Goal: Check status: Check status

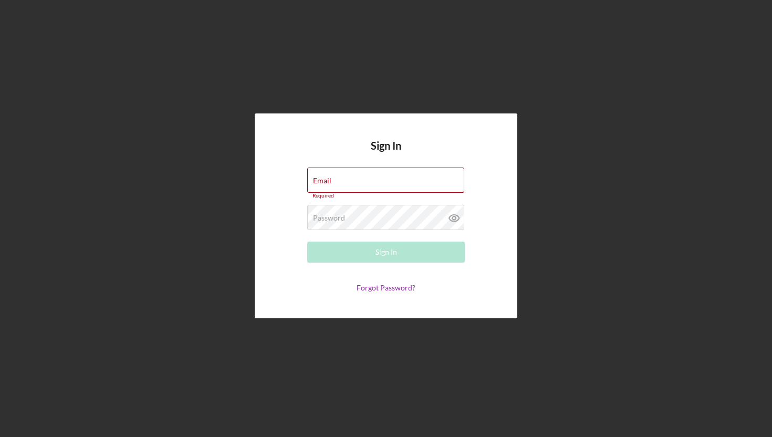
type input "[EMAIL_ADDRESS][DOMAIN_NAME]"
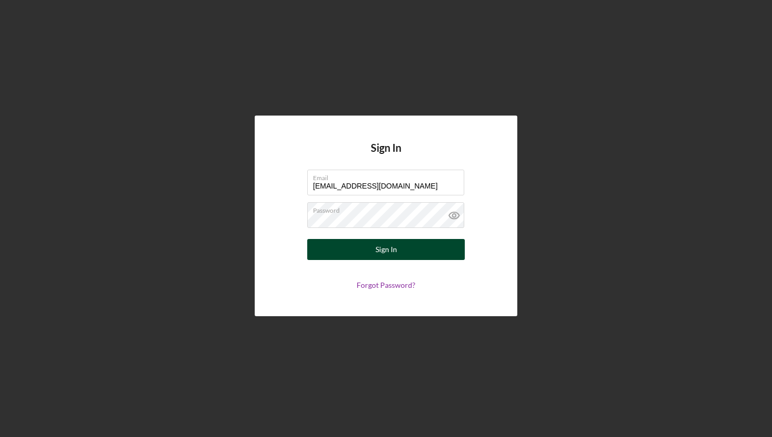
click at [410, 256] on button "Sign In" at bounding box center [386, 249] width 158 height 21
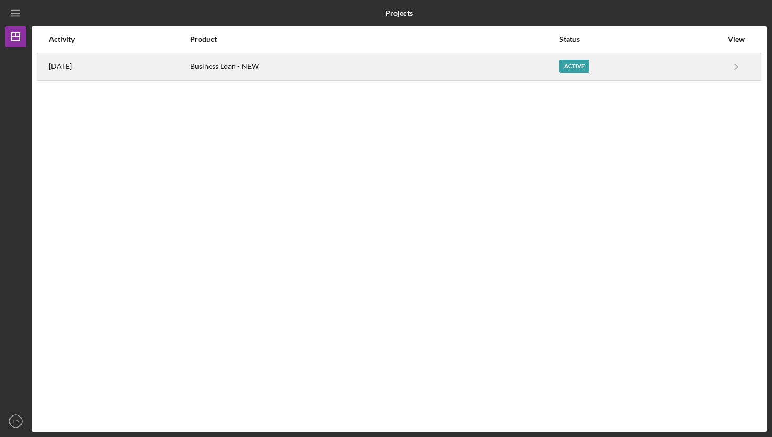
click at [497, 67] on div "Business Loan - NEW" at bounding box center [374, 67] width 368 height 26
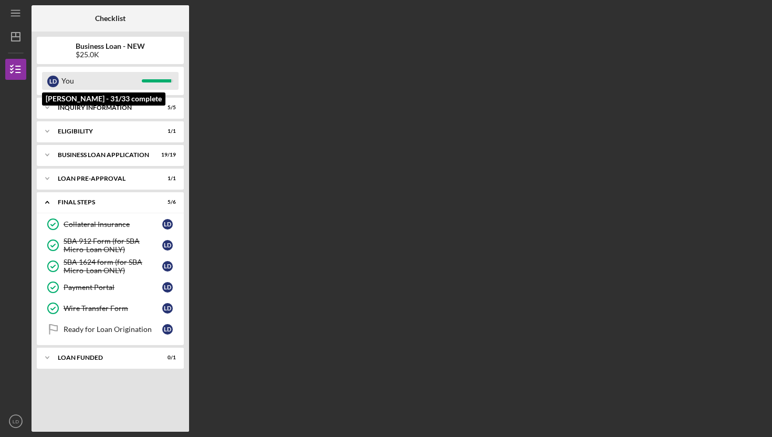
click at [177, 82] on div "[PERSON_NAME] You" at bounding box center [110, 81] width 137 height 18
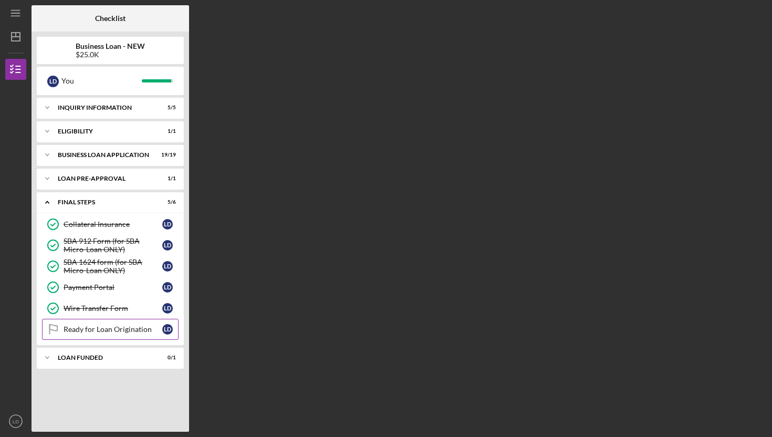
click at [88, 332] on div "Ready for Loan Origination" at bounding box center [113, 329] width 99 height 8
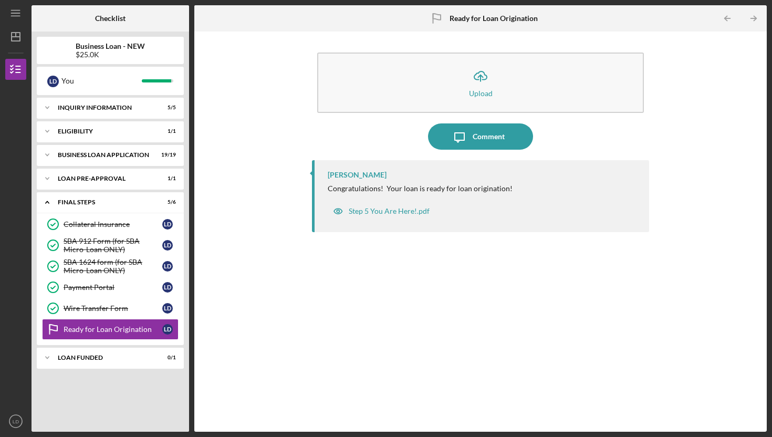
click at [441, 195] on div "Step 5 You Are Here!.pdf" at bounding box center [483, 208] width 311 height 26
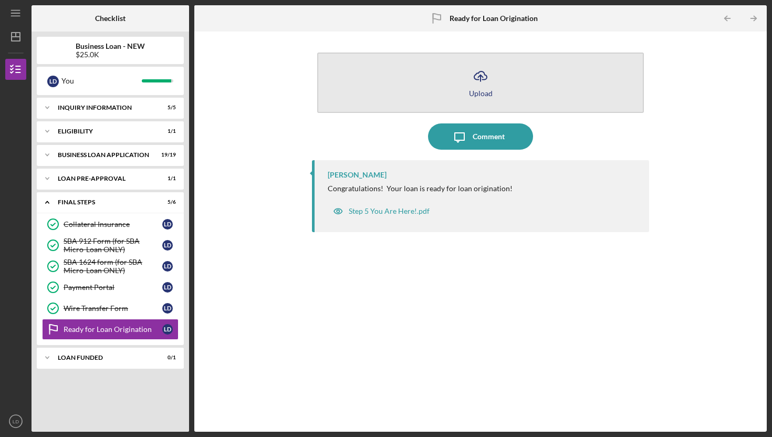
click at [468, 111] on button "Icon/Upload Upload" at bounding box center [480, 83] width 327 height 60
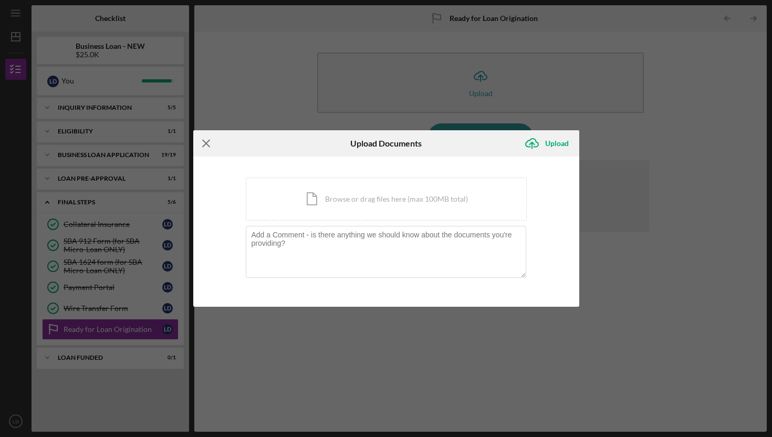
click at [209, 146] on line at bounding box center [206, 143] width 7 height 7
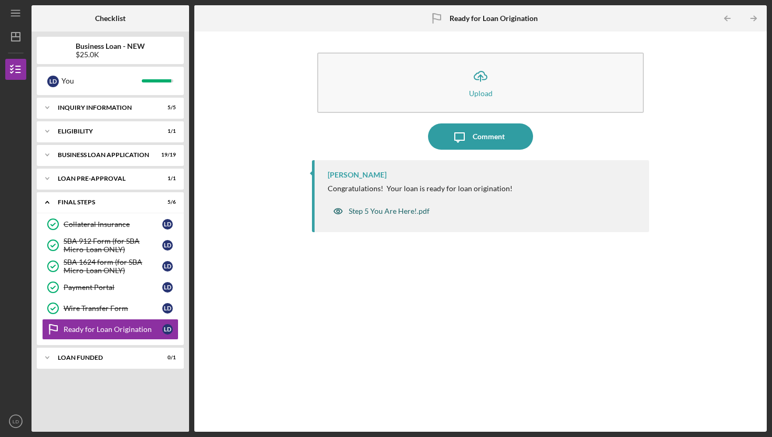
click at [376, 213] on div "Step 5 You Are Here!.pdf" at bounding box center [389, 211] width 81 height 8
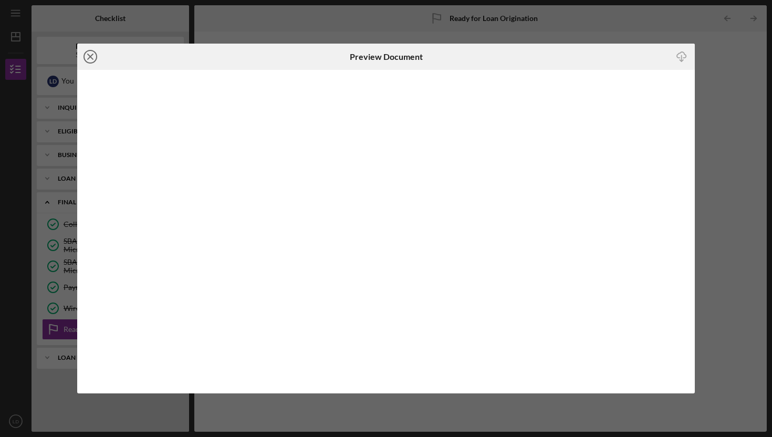
click at [92, 60] on icon "Icon/Close" at bounding box center [90, 57] width 26 height 26
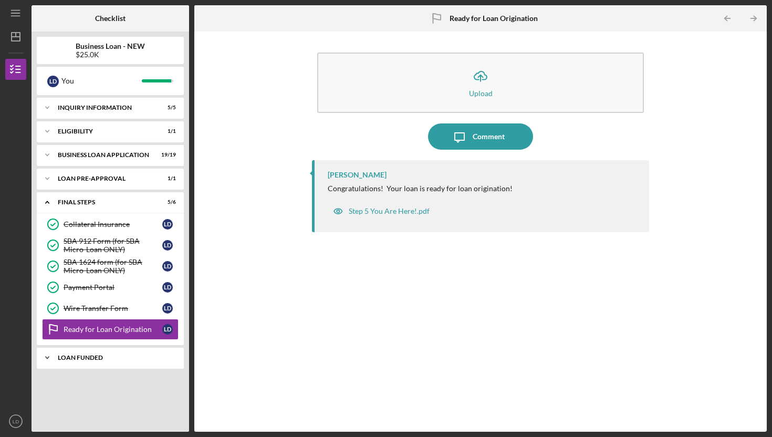
click at [78, 356] on div "LOAN FUNDED" at bounding box center [114, 358] width 113 height 6
click at [80, 380] on div "Loan Funded!" at bounding box center [113, 380] width 99 height 8
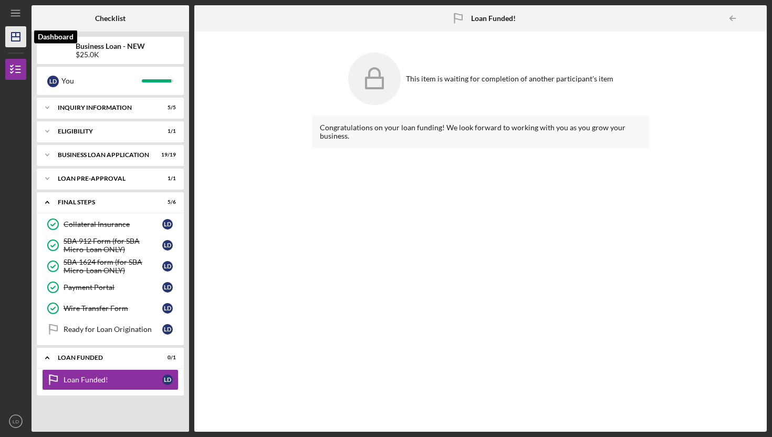
click at [11, 41] on icon "Icon/Dashboard" at bounding box center [16, 37] width 26 height 26
